Goal: Information Seeking & Learning: Learn about a topic

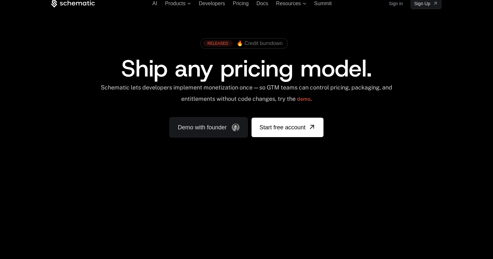
scroll to position [32, 0]
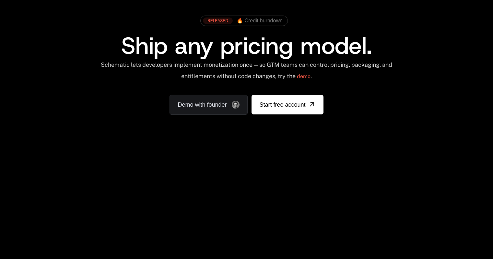
click at [224, 169] on div "Your browser does not support the video tag." at bounding box center [246, 158] width 421 height 273
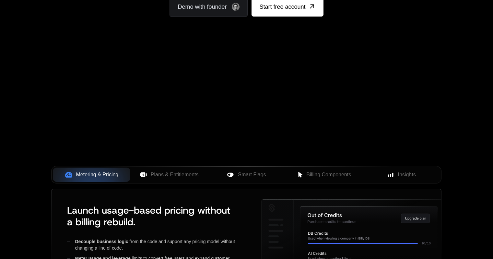
scroll to position [162, 0]
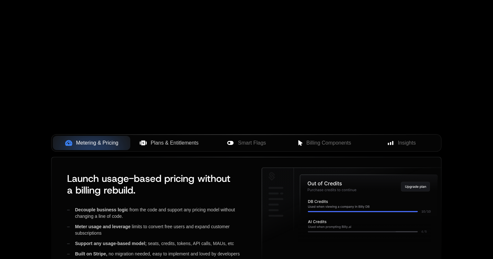
click at [179, 141] on span "Plans & Entitlements" at bounding box center [175, 143] width 48 height 8
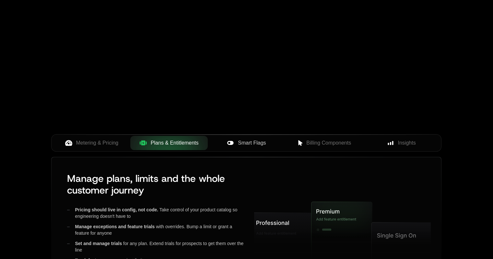
click at [247, 141] on span "Smart Flags" at bounding box center [252, 143] width 28 height 8
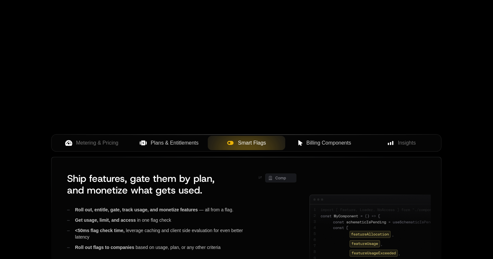
click at [328, 140] on span "Billing Components" at bounding box center [328, 143] width 45 height 8
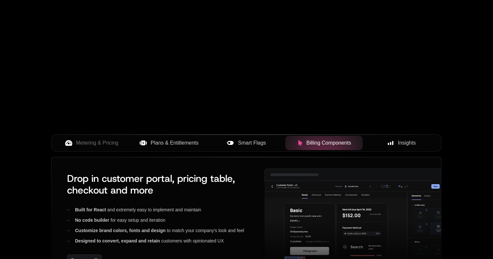
click at [411, 139] on button "Insights" at bounding box center [400, 143] width 77 height 14
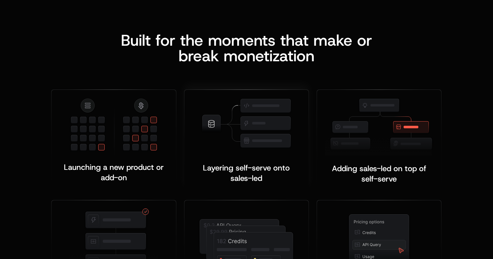
scroll to position [1263, 0]
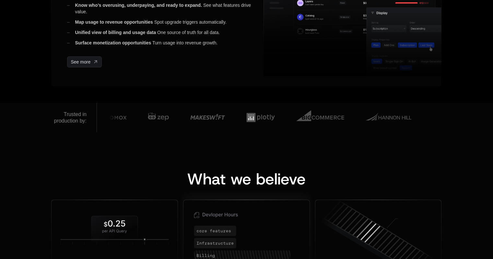
scroll to position [316, 0]
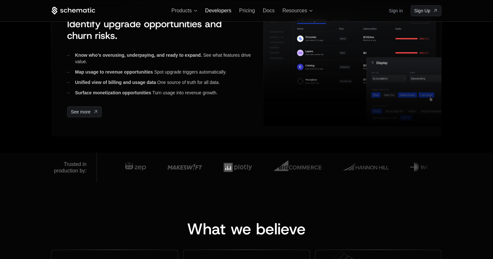
click at [207, 11] on span "Developers" at bounding box center [218, 11] width 26 height 6
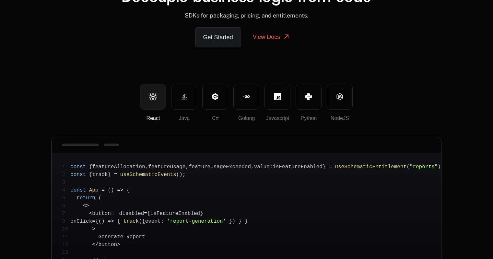
scroll to position [65, 0]
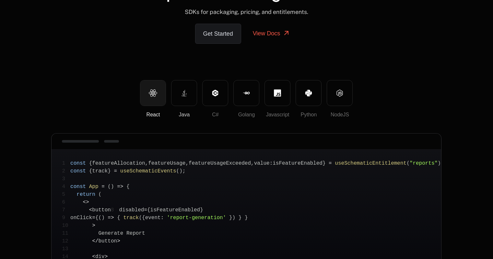
click at [182, 93] on icon at bounding box center [183, 92] width 7 height 7
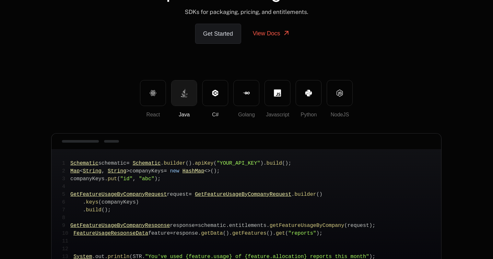
click at [226, 93] on button "C#" at bounding box center [215, 93] width 26 height 26
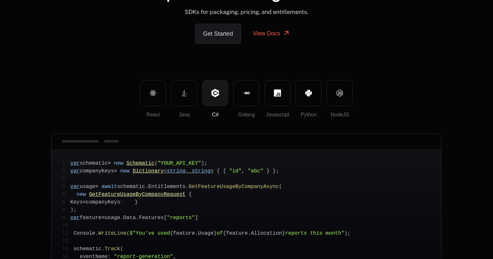
click at [182, 161] on span ""YOUR_API_KEY"" at bounding box center [178, 163] width 43 height 6
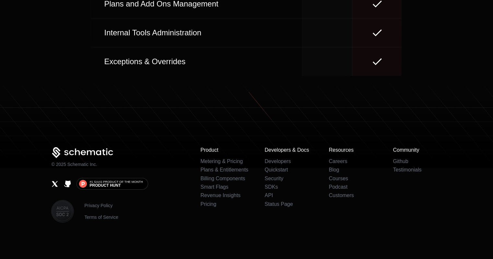
scroll to position [3029, 0]
